Goal: Navigation & Orientation: Find specific page/section

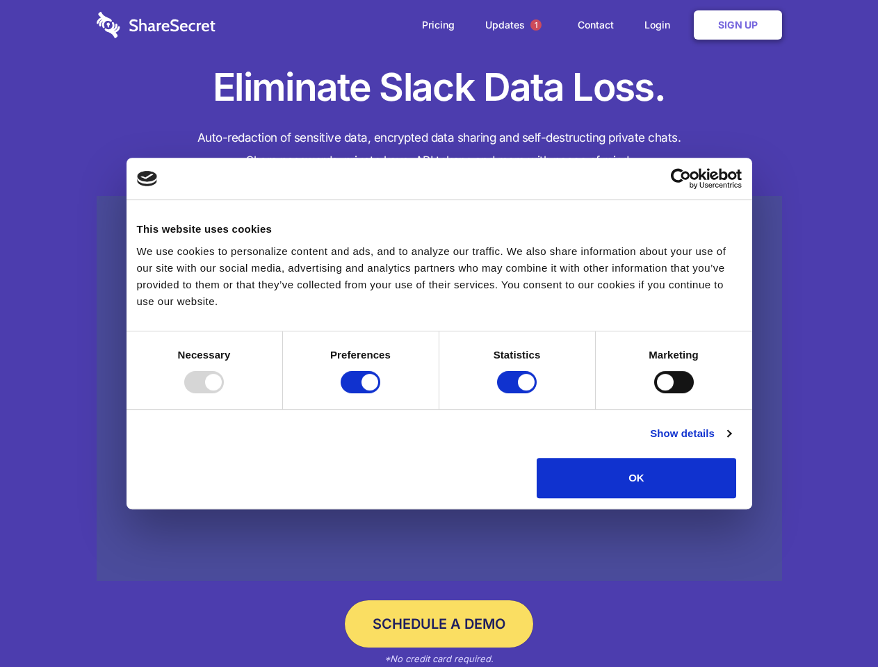
click at [224, 393] on div at bounding box center [204, 382] width 40 height 22
click at [380, 393] on input "Preferences" at bounding box center [361, 382] width 40 height 22
checkbox input "false"
click at [518, 393] on input "Statistics" at bounding box center [517, 382] width 40 height 22
checkbox input "false"
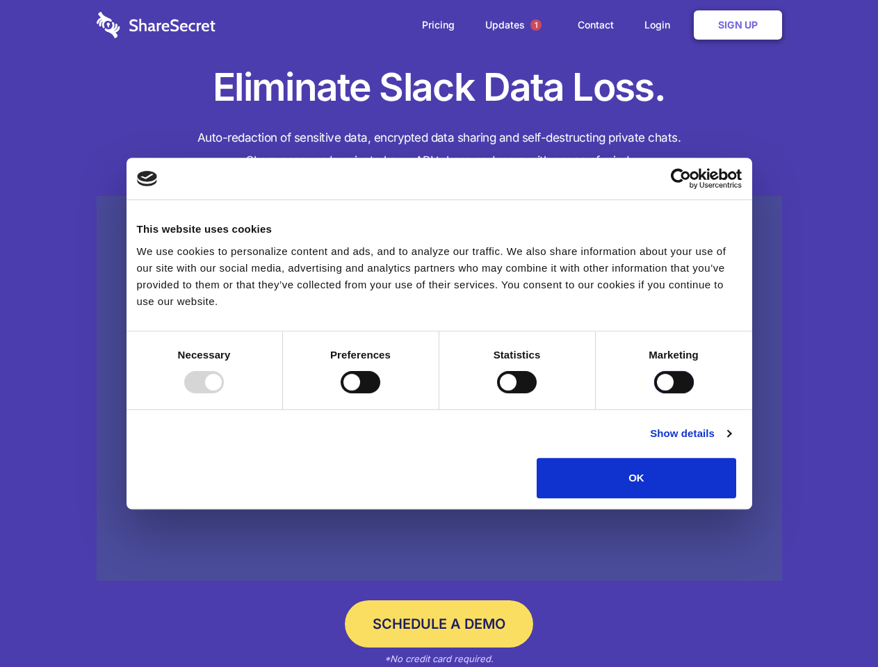
click at [654, 393] on input "Marketing" at bounding box center [674, 382] width 40 height 22
checkbox input "true"
click at [730, 442] on link "Show details" at bounding box center [690, 433] width 81 height 17
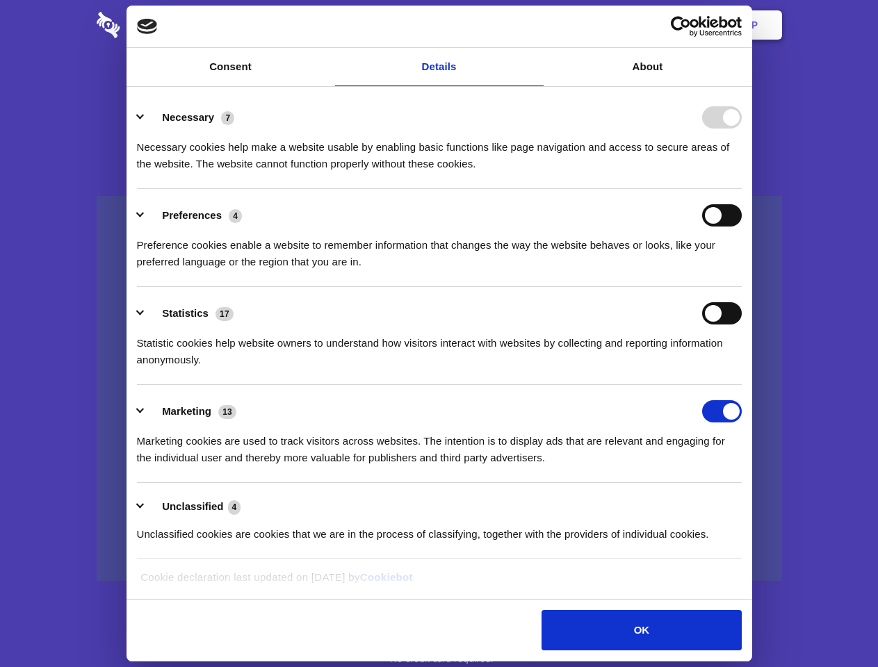
click at [742, 189] on li "Necessary 7 Necessary cookies help make a website usable by enabling basic func…" at bounding box center [439, 140] width 605 height 98
click at [535, 25] on span "1" at bounding box center [535, 24] width 11 height 11
